Goal: Task Accomplishment & Management: Manage account settings

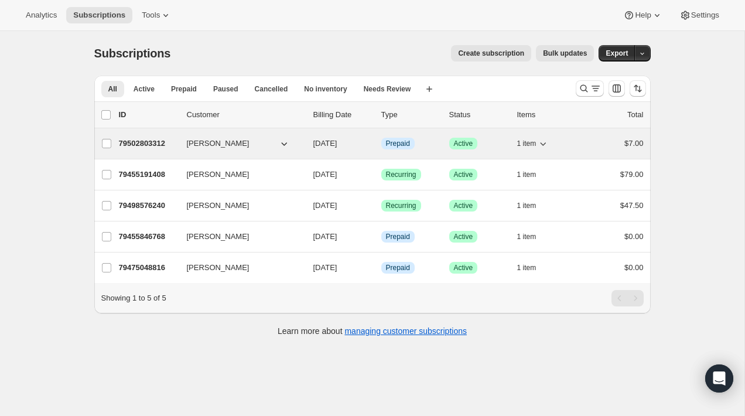
click at [265, 143] on button "[PERSON_NAME]" at bounding box center [238, 143] width 117 height 19
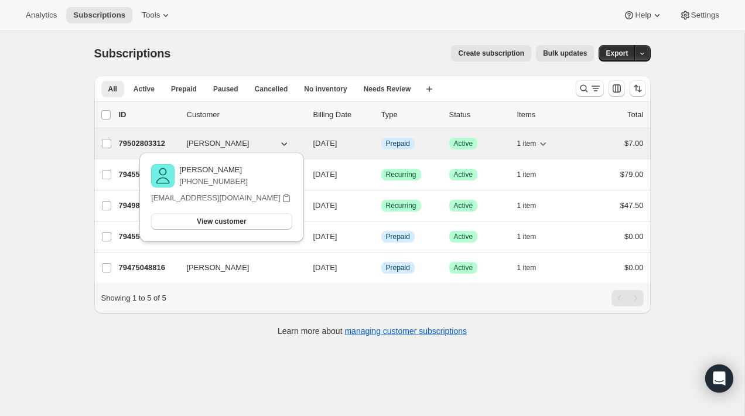
click at [313, 145] on span "[DATE]" at bounding box center [325, 143] width 24 height 9
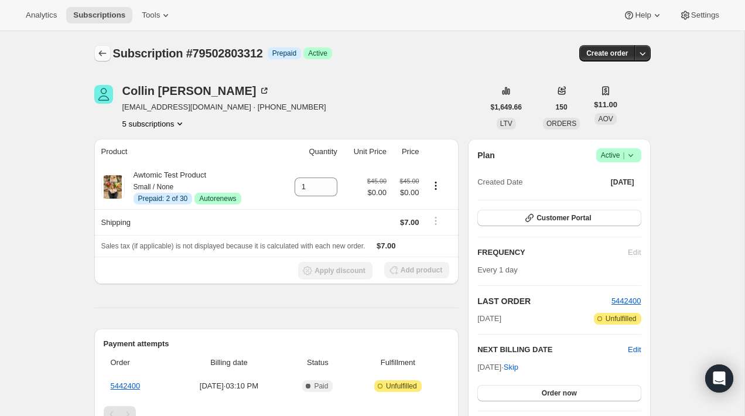
click at [96, 48] on button "Subscriptions" at bounding box center [102, 53] width 16 height 16
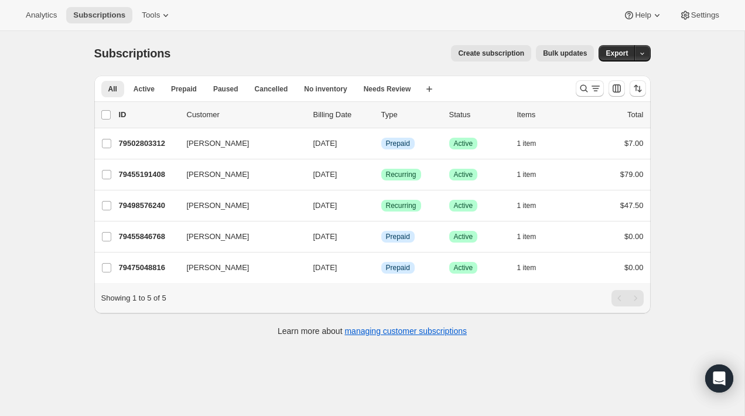
scroll to position [31, 0]
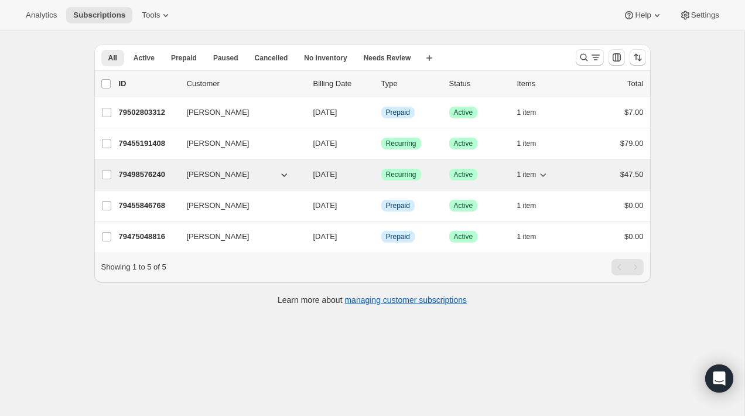
click at [303, 173] on div "[PERSON_NAME]" at bounding box center [245, 175] width 117 height 12
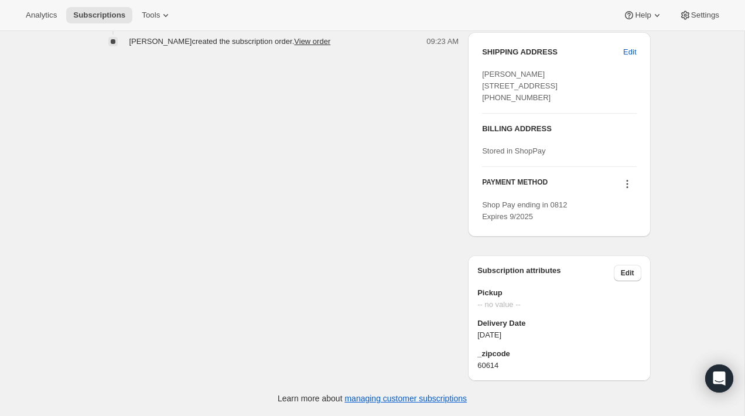
scroll to position [503, 0]
drag, startPoint x: 537, startPoint y: 333, endPoint x: 468, endPoint y: 325, distance: 69.1
click at [468, 325] on div "Subscription attributes Edit Pickup -- no value -- Delivery Date [DATE] _zipcod…" at bounding box center [559, 317] width 182 height 125
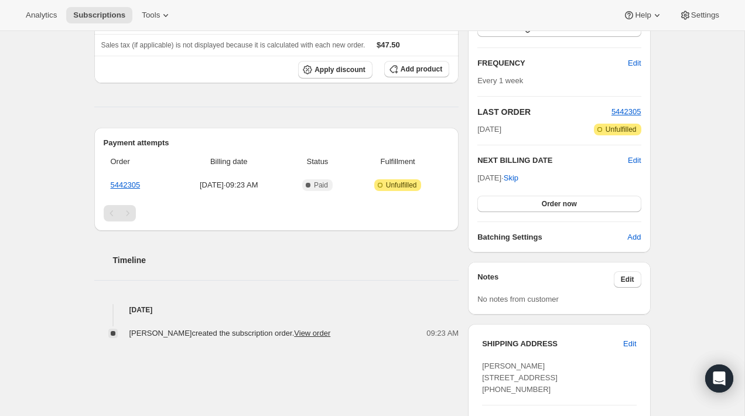
scroll to position [0, 0]
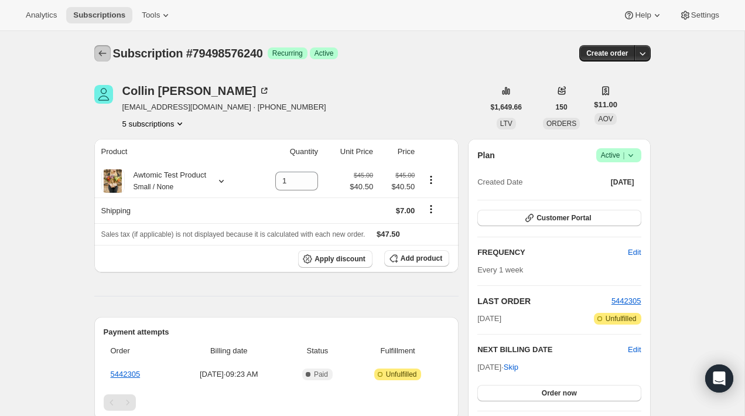
click at [101, 58] on icon "Subscriptions" at bounding box center [103, 53] width 12 height 12
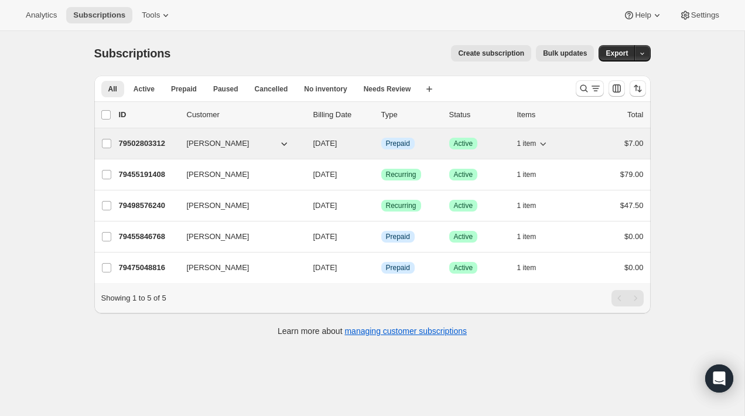
click at [300, 145] on div "[PERSON_NAME]" at bounding box center [245, 144] width 117 height 12
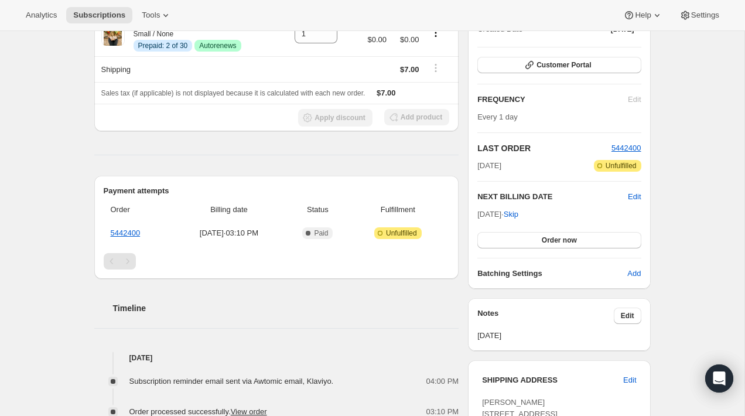
scroll to position [141, 0]
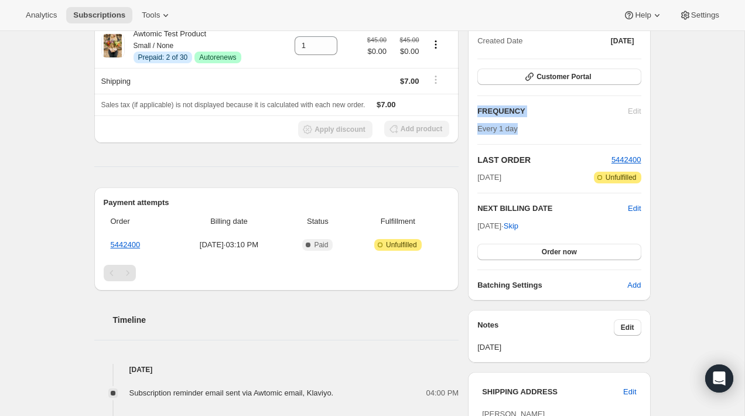
drag, startPoint x: 532, startPoint y: 131, endPoint x: 474, endPoint y: 113, distance: 60.6
click at [474, 113] on div "Plan Success Active | Created Date [DATE] Customer Portal FREQUENCY Edit Every …" at bounding box center [559, 149] width 182 height 303
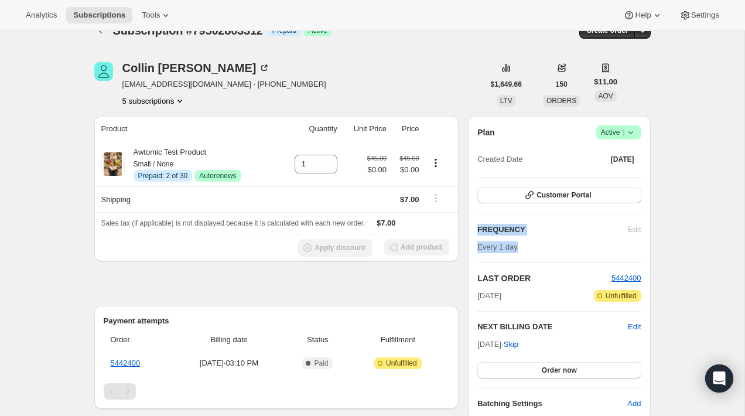
scroll to position [0, 0]
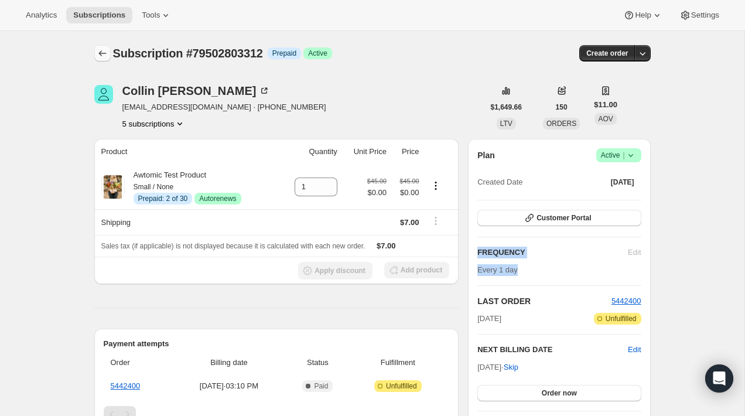
click at [101, 58] on icon "Subscriptions" at bounding box center [103, 53] width 12 height 12
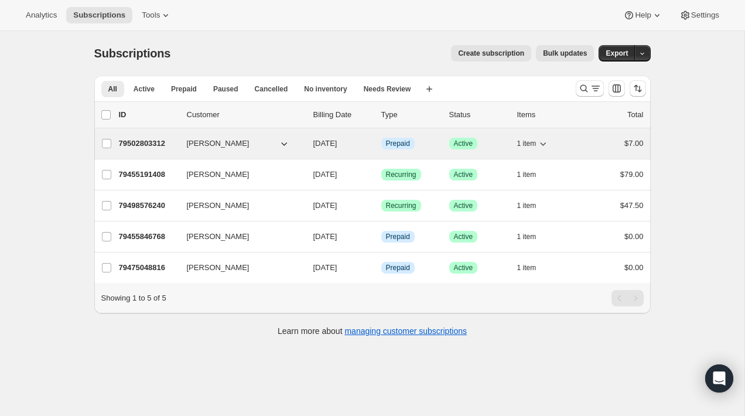
click at [296, 144] on div "[PERSON_NAME]" at bounding box center [245, 144] width 117 height 12
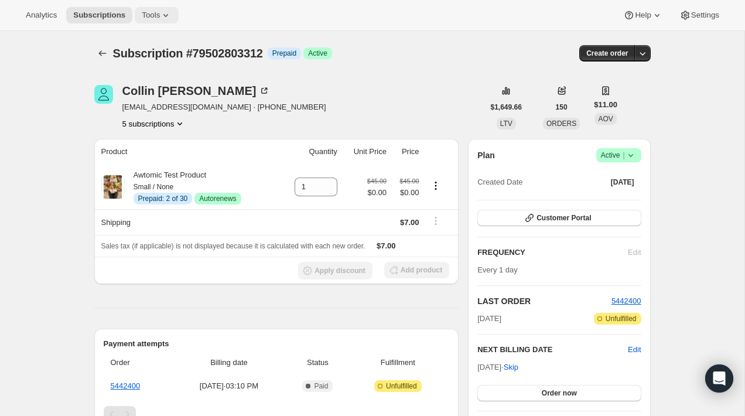
click at [172, 9] on icon at bounding box center [166, 15] width 12 height 12
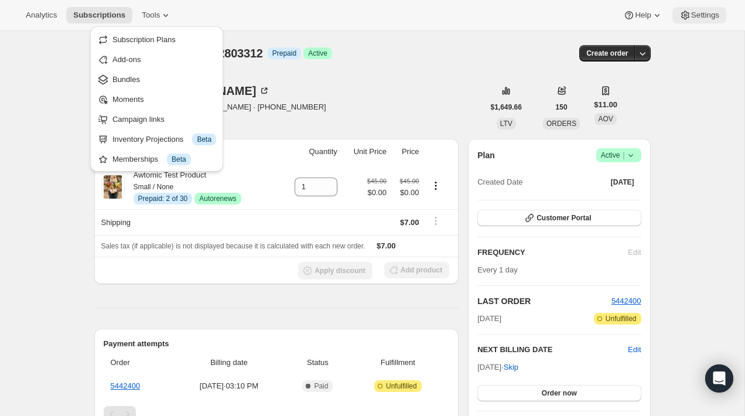
click at [694, 19] on span "Settings" at bounding box center [705, 15] width 28 height 9
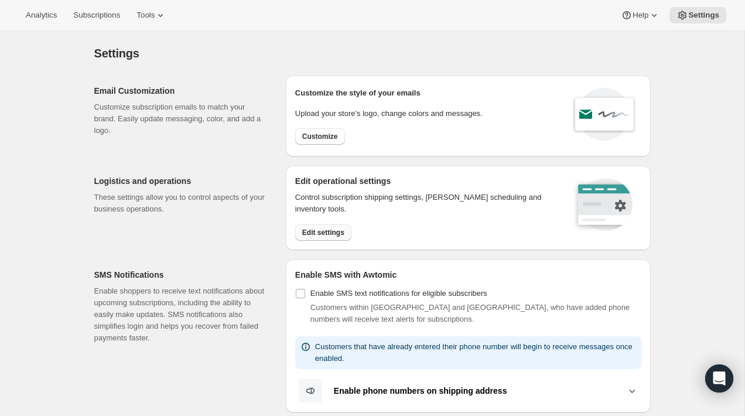
click at [306, 230] on span "Edit settings" at bounding box center [323, 232] width 42 height 9
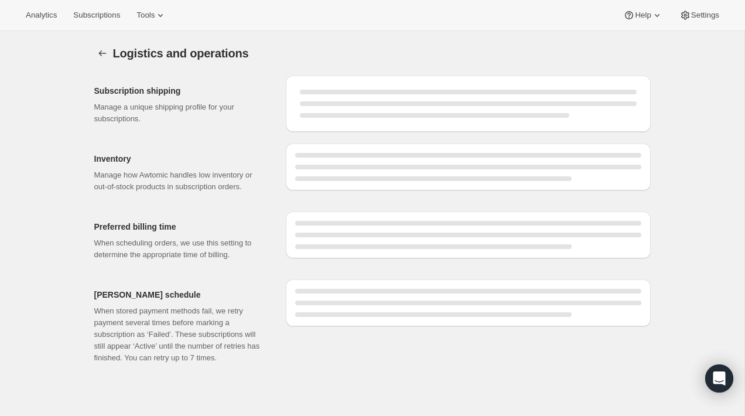
select select "DAY"
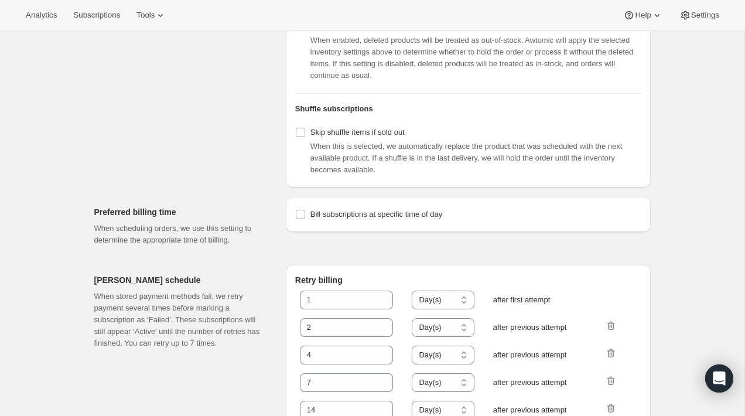
scroll to position [475, 0]
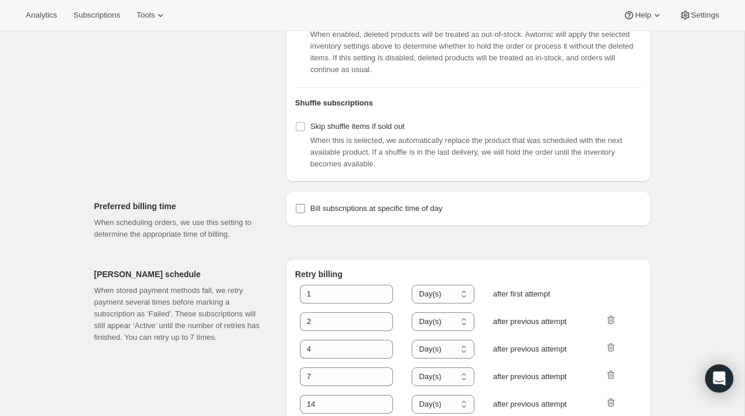
click at [301, 213] on input "Bill subscriptions at specific time of day" at bounding box center [300, 208] width 9 height 9
checkbox input "true"
select select "08:00"
click at [299, 213] on input "Bill subscriptions at specific time of day" at bounding box center [300, 208] width 9 height 9
checkbox input "true"
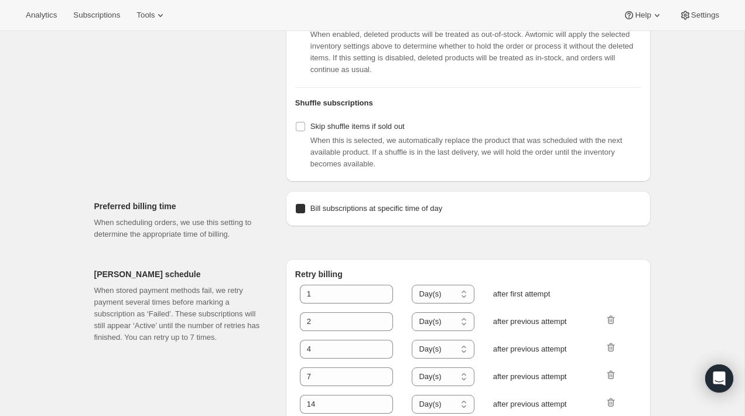
select select "08:00"
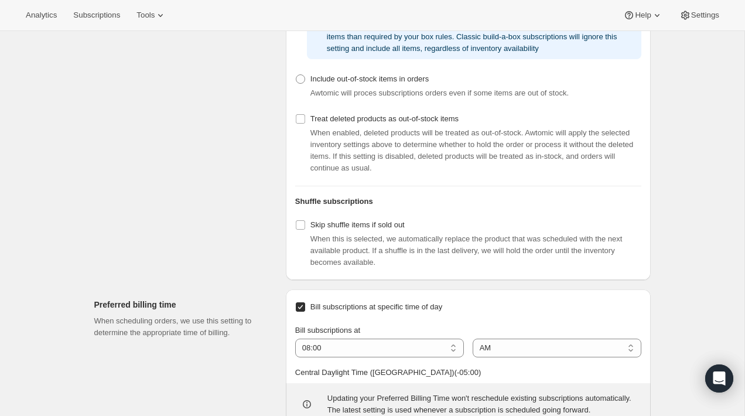
scroll to position [574, 0]
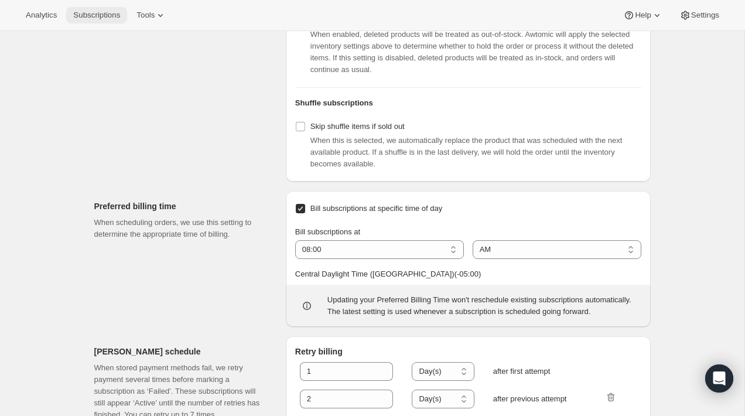
click at [104, 13] on span "Subscriptions" at bounding box center [96, 15] width 47 height 9
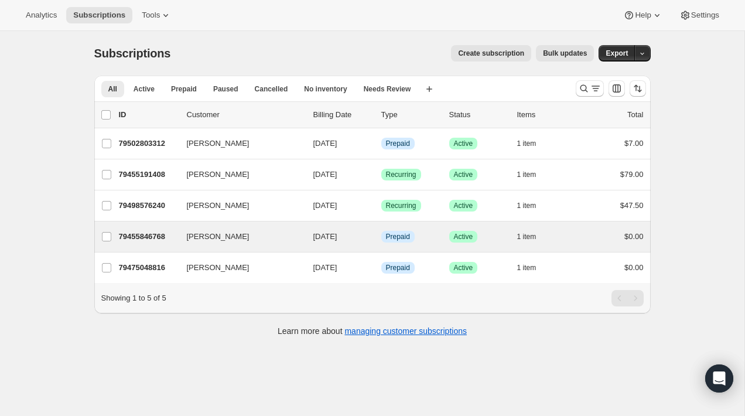
click at [261, 227] on div "[PERSON_NAME] 79455846768 [PERSON_NAME] [DATE] Info Prepaid Success Active 1 it…" at bounding box center [372, 236] width 557 height 30
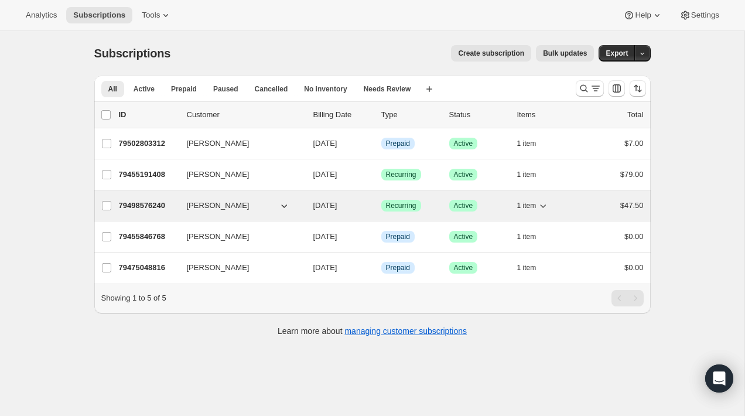
click at [264, 206] on button "[PERSON_NAME]" at bounding box center [238, 205] width 117 height 19
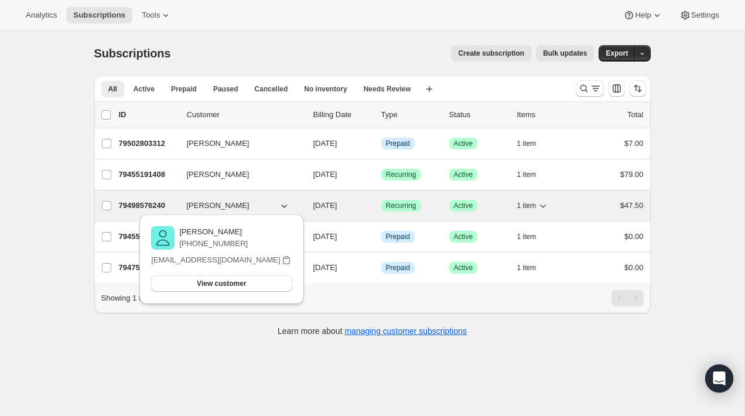
click at [303, 202] on div "[PERSON_NAME]" at bounding box center [245, 206] width 117 height 12
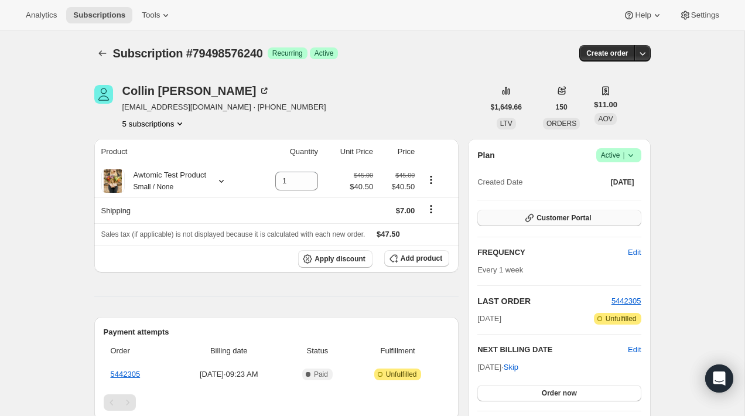
click at [559, 221] on span "Customer Portal" at bounding box center [564, 217] width 54 height 9
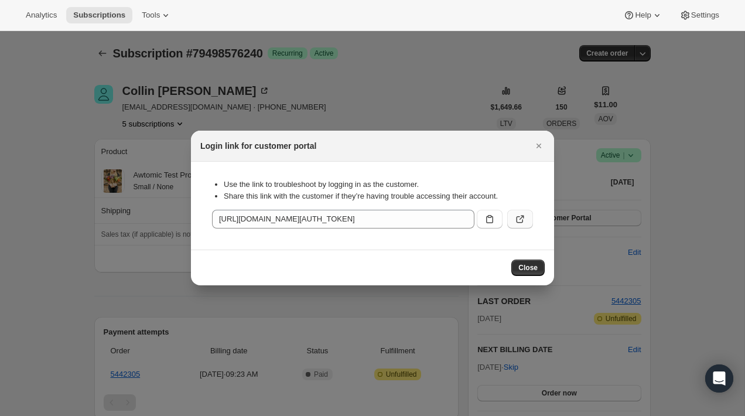
click at [525, 221] on icon ":rm9:" at bounding box center [520, 219] width 12 height 12
click at [540, 151] on icon "Close" at bounding box center [539, 146] width 12 height 12
